Goal: Task Accomplishment & Management: Use online tool/utility

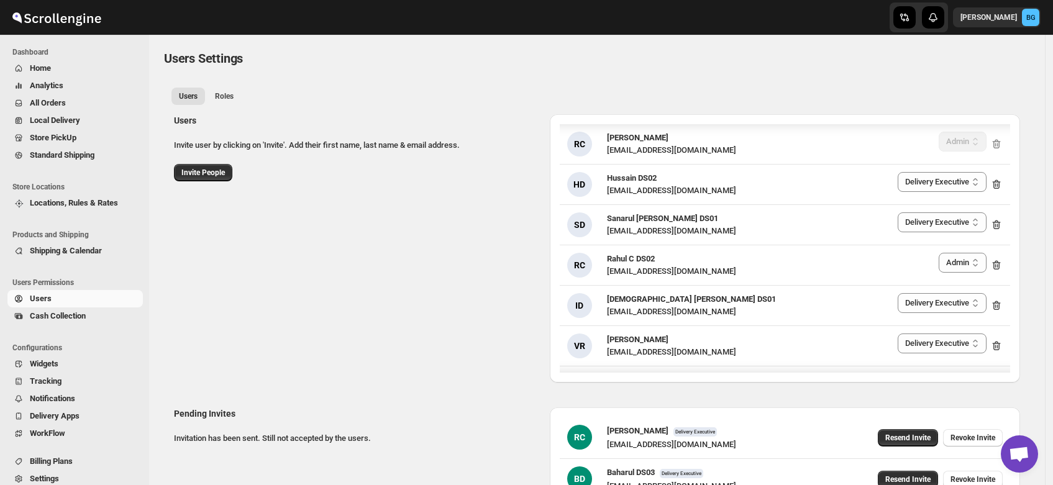
select select "637b767fbaab0276b10c91d5"
select select "637b767fbaab0276b10c91d7"
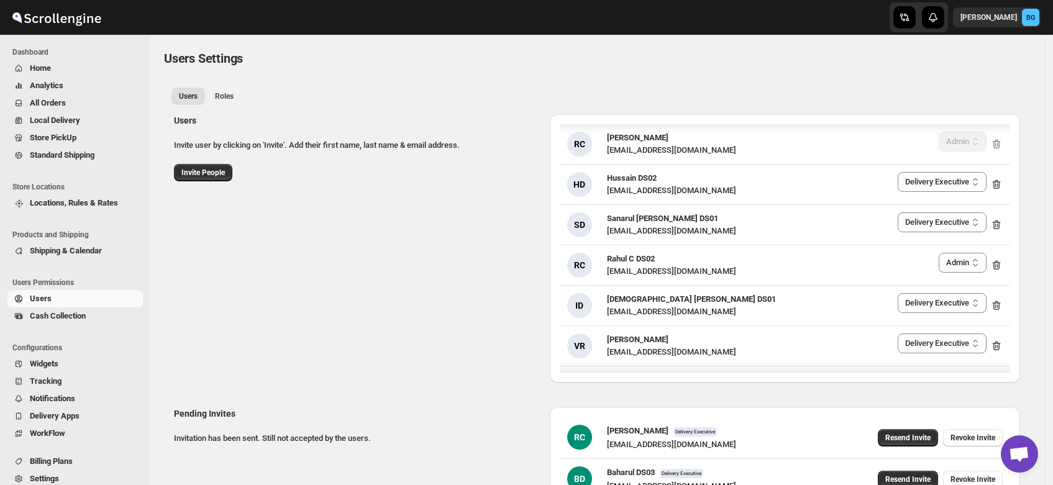
select select "637b767fbaab0276b10c91d5"
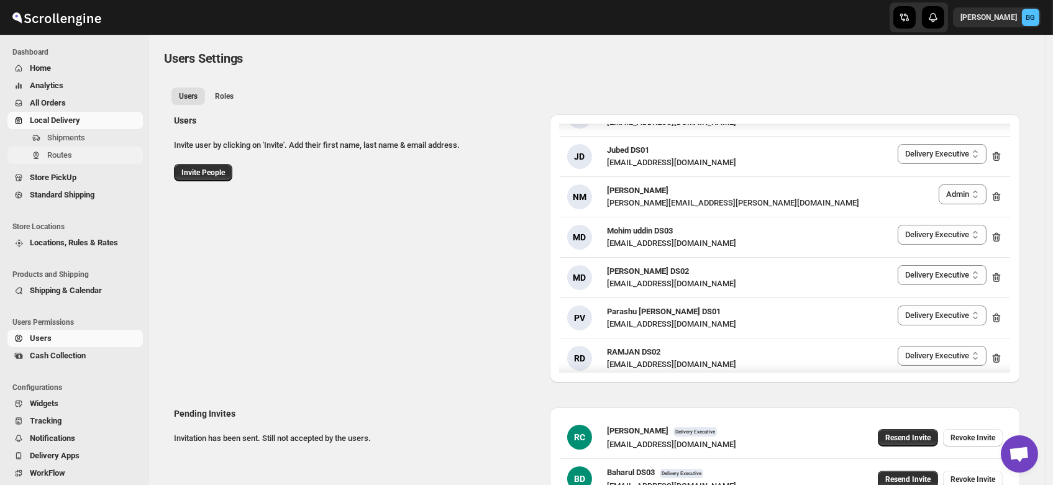
click at [53, 153] on span "Routes" at bounding box center [59, 154] width 25 height 9
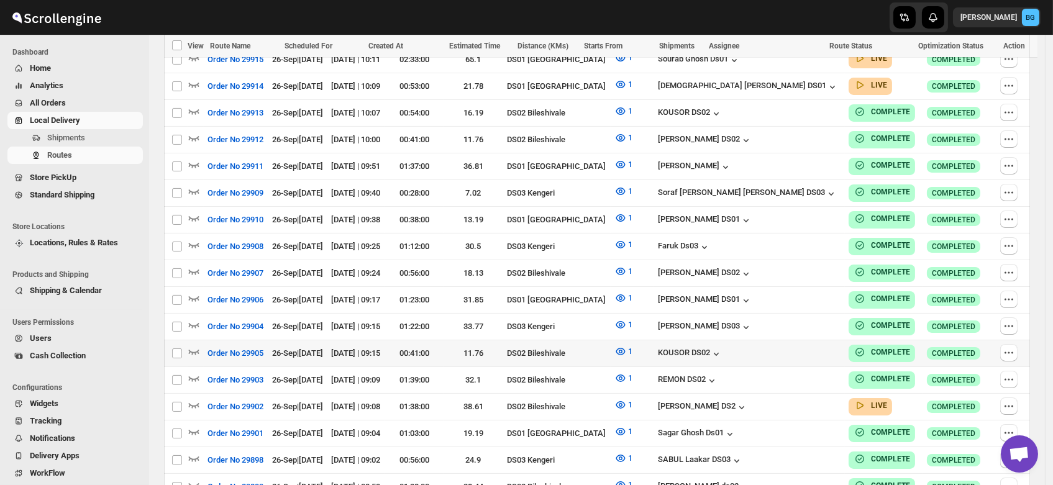
scroll to position [655, 0]
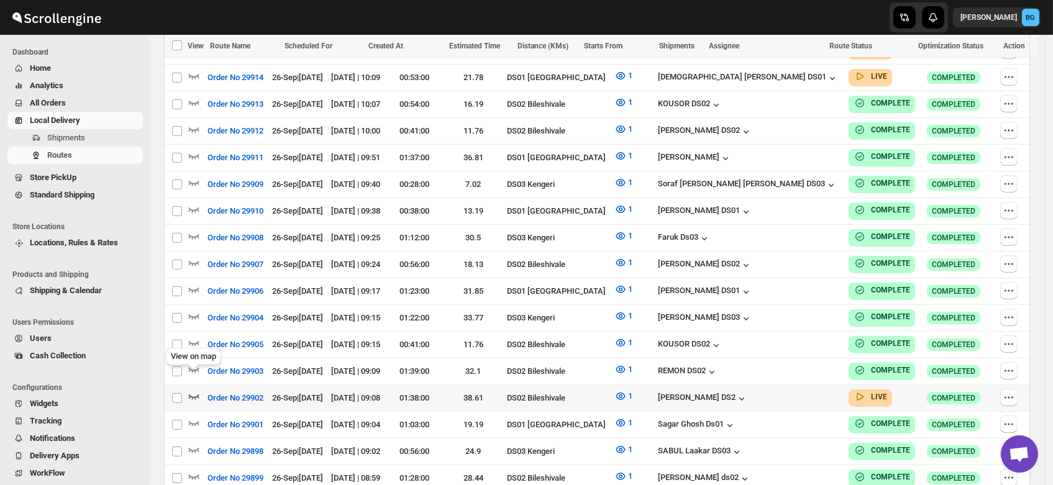
click at [194, 390] on icon "button" at bounding box center [194, 396] width 12 height 12
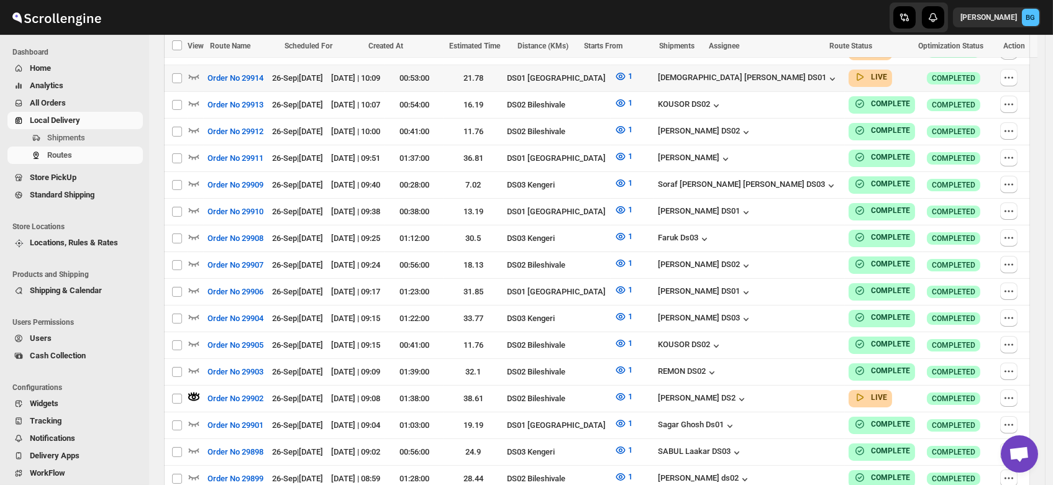
scroll to position [0, 0]
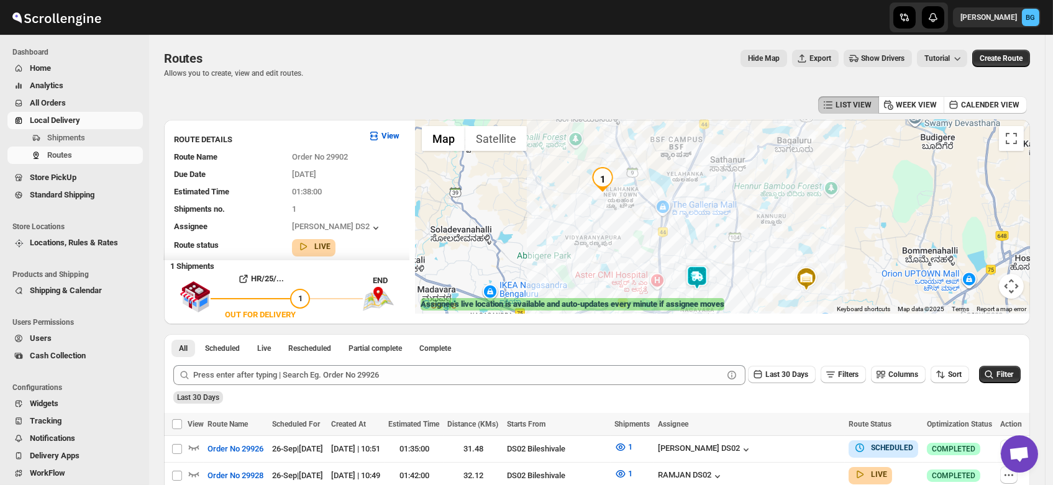
drag, startPoint x: 626, startPoint y: 217, endPoint x: 611, endPoint y: 237, distance: 25.2
click at [611, 237] on div at bounding box center [723, 217] width 614 height 194
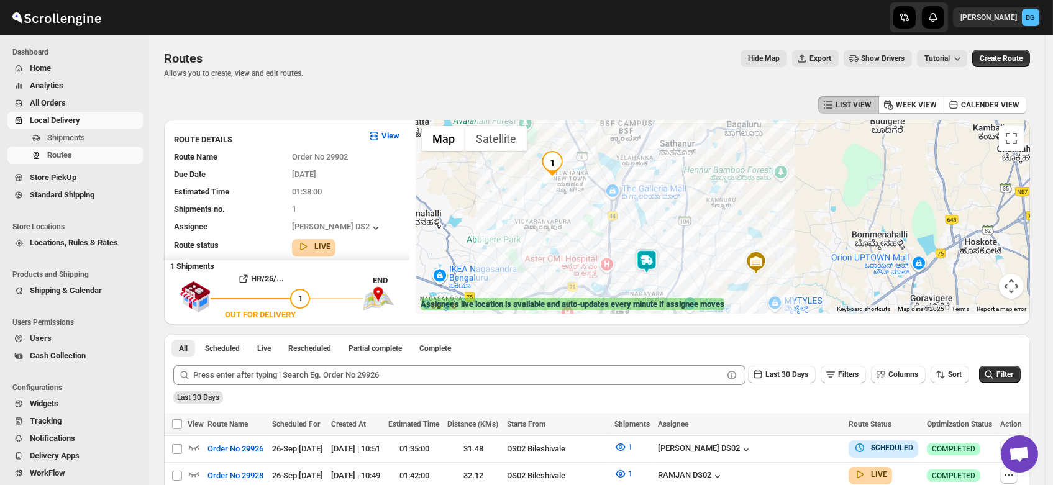
drag, startPoint x: 634, startPoint y: 227, endPoint x: 581, endPoint y: 212, distance: 54.4
click at [581, 212] on div at bounding box center [723, 217] width 614 height 194
